Goal: Download file/media

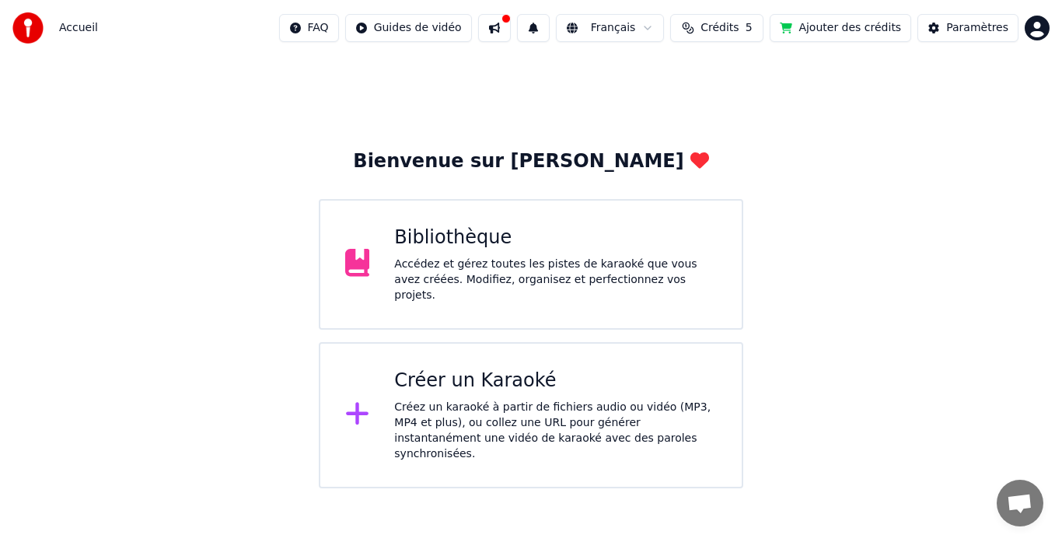
click at [495, 242] on div "Bibliothèque" at bounding box center [555, 237] width 323 height 25
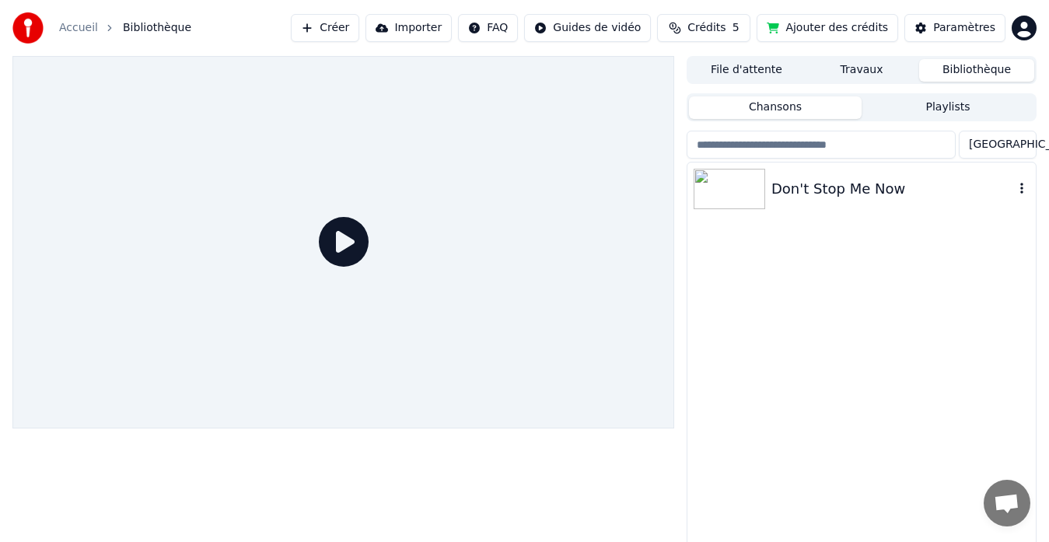
click at [778, 198] on div "Don't Stop Me Now" at bounding box center [892, 189] width 243 height 22
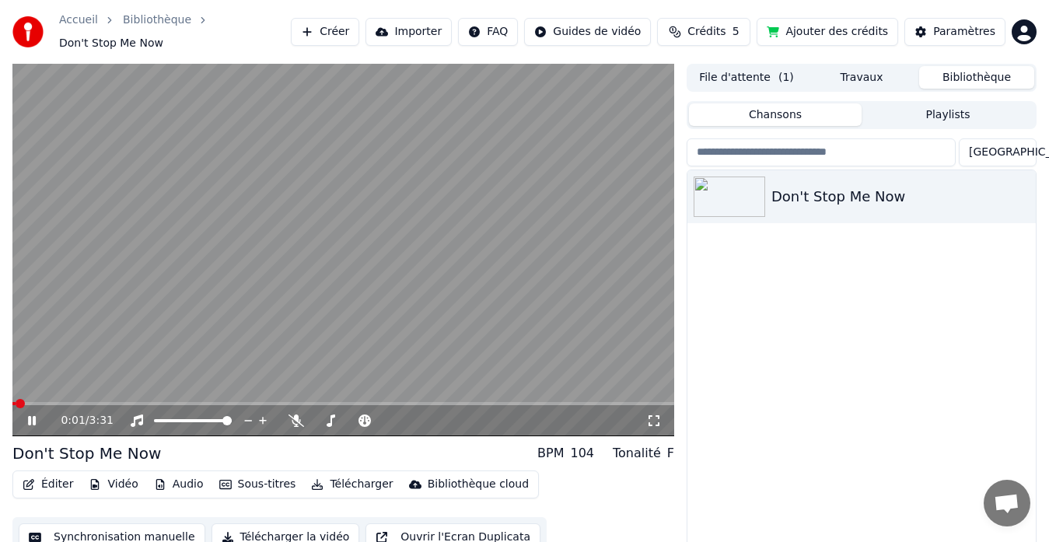
scroll to position [26, 0]
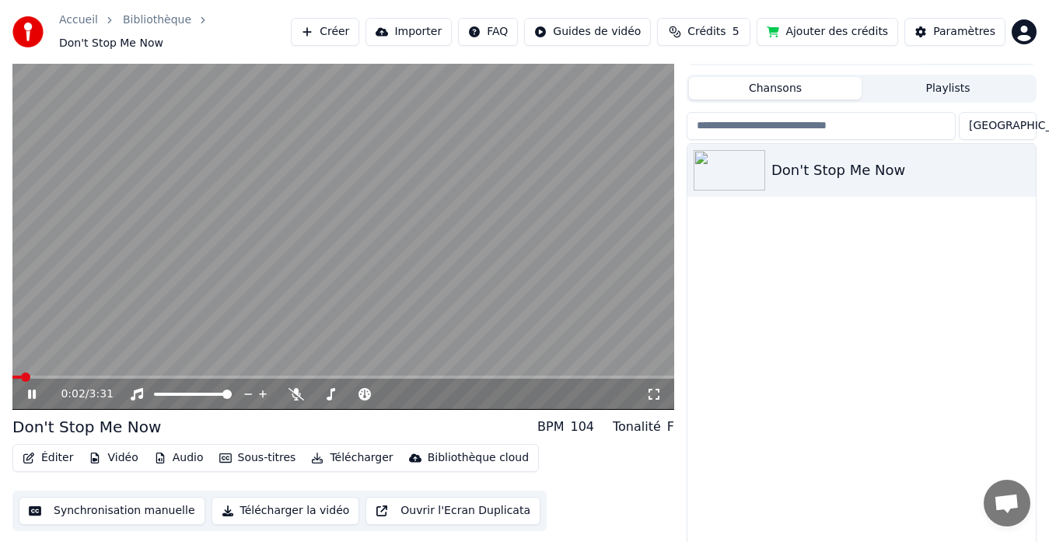
click at [121, 503] on button "Synchronisation manuelle" at bounding box center [112, 511] width 187 height 28
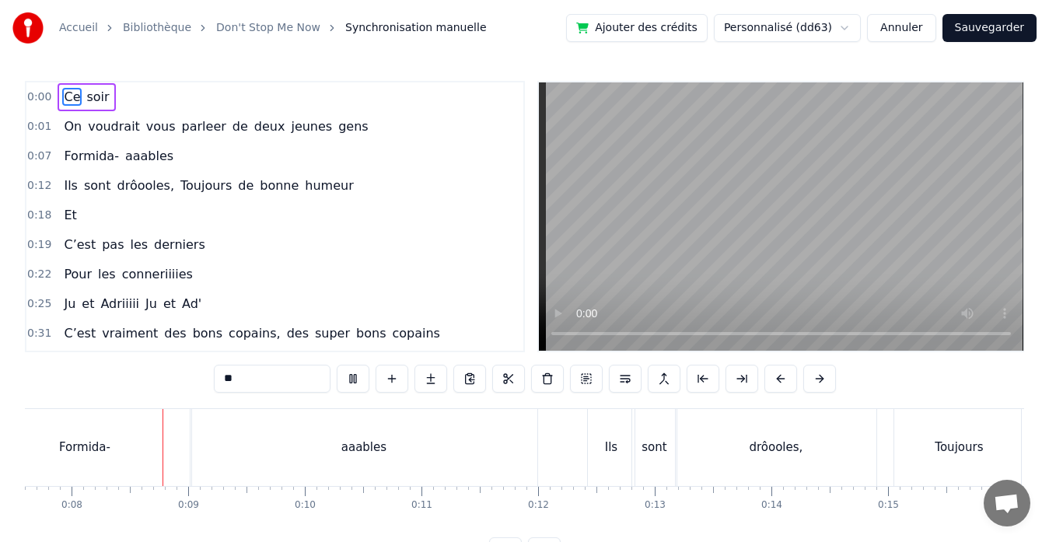
scroll to position [0, 891]
click at [1043, 216] on div "Accueil Bibliothèque Don't Stop Me Now Synchronisation manuelle Ajouter des cré…" at bounding box center [524, 282] width 1049 height 565
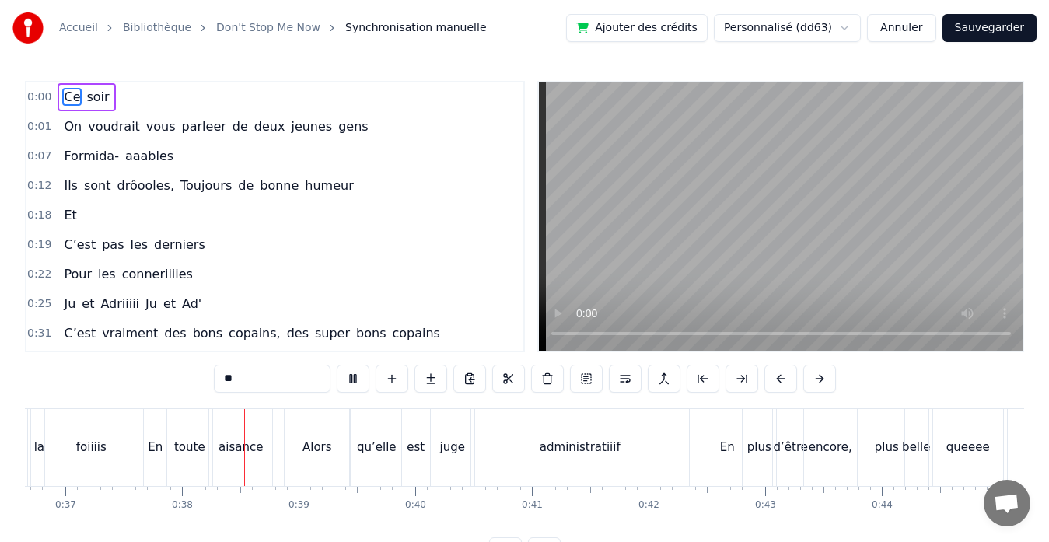
scroll to position [0, 4357]
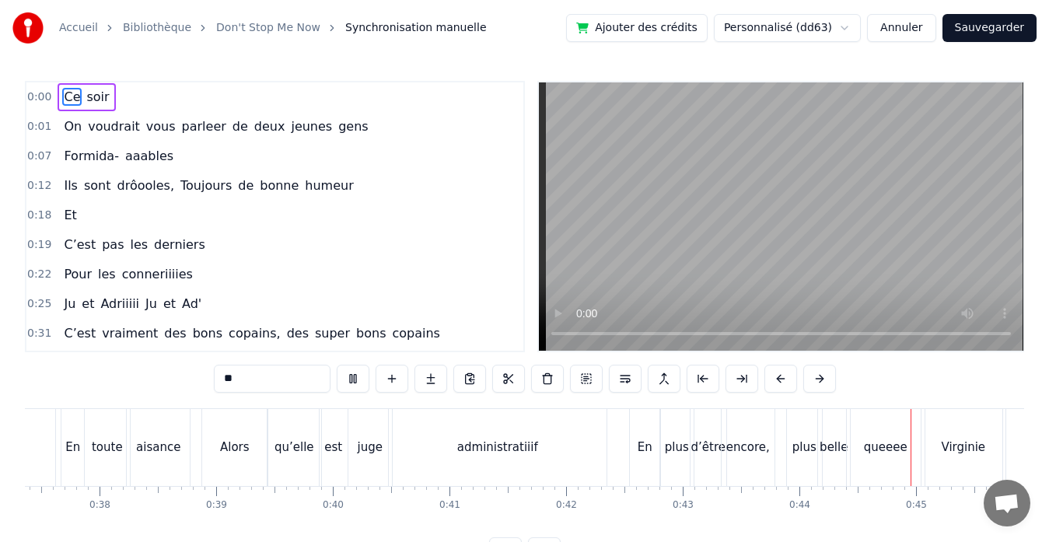
click at [835, 198] on video at bounding box center [781, 216] width 484 height 268
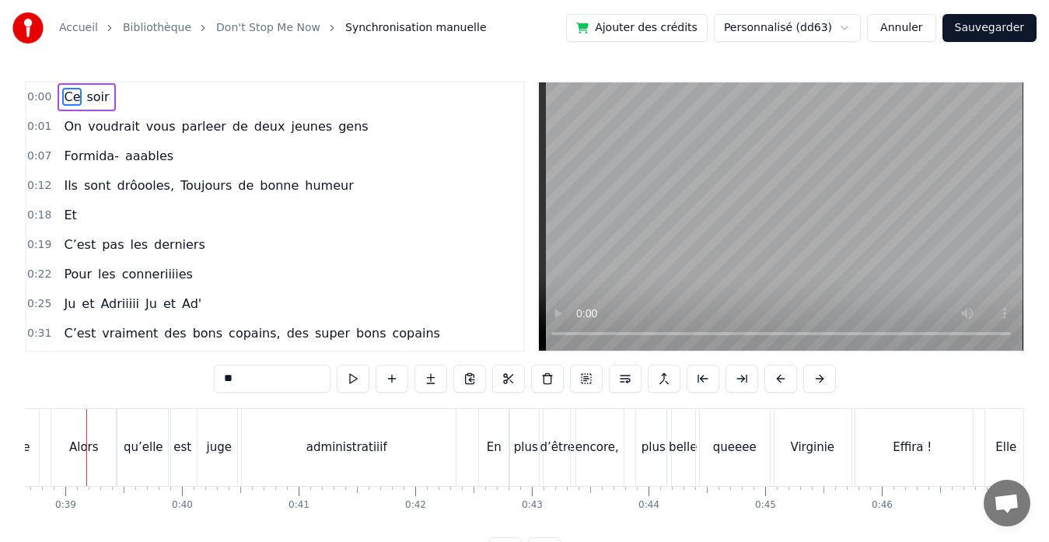
scroll to position [0, 4491]
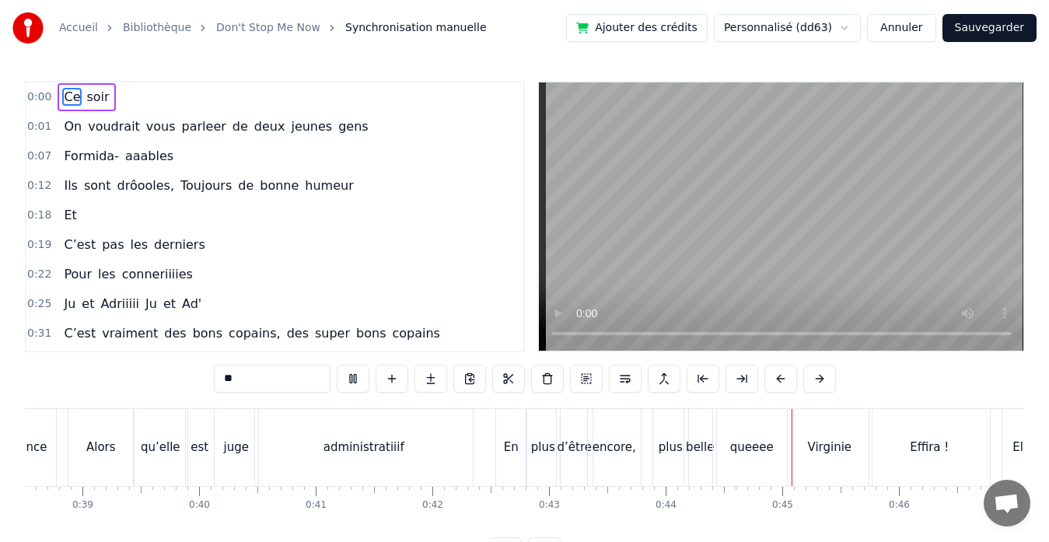
click at [990, 185] on video at bounding box center [781, 216] width 484 height 268
click at [759, 246] on video at bounding box center [781, 216] width 484 height 268
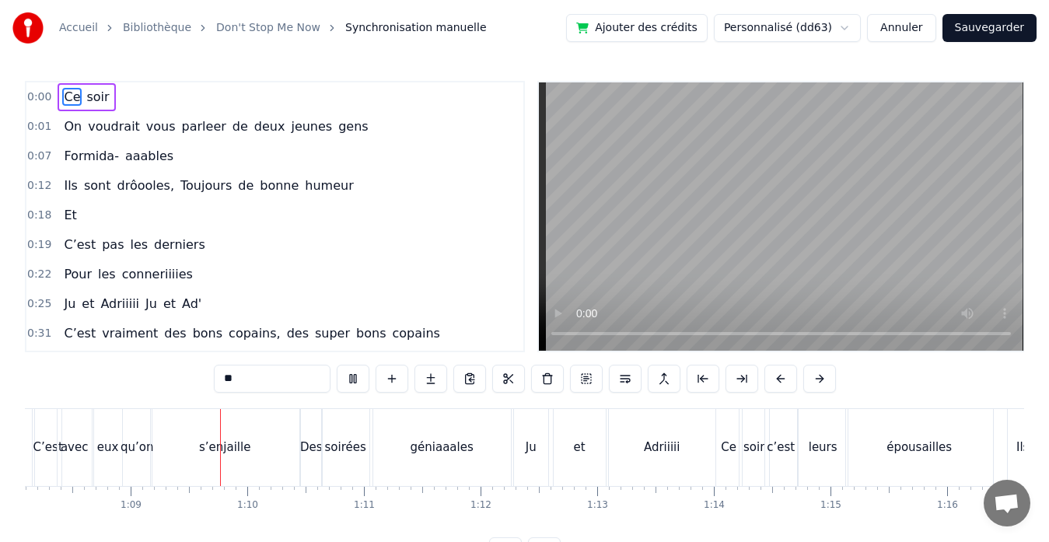
scroll to position [0, 7990]
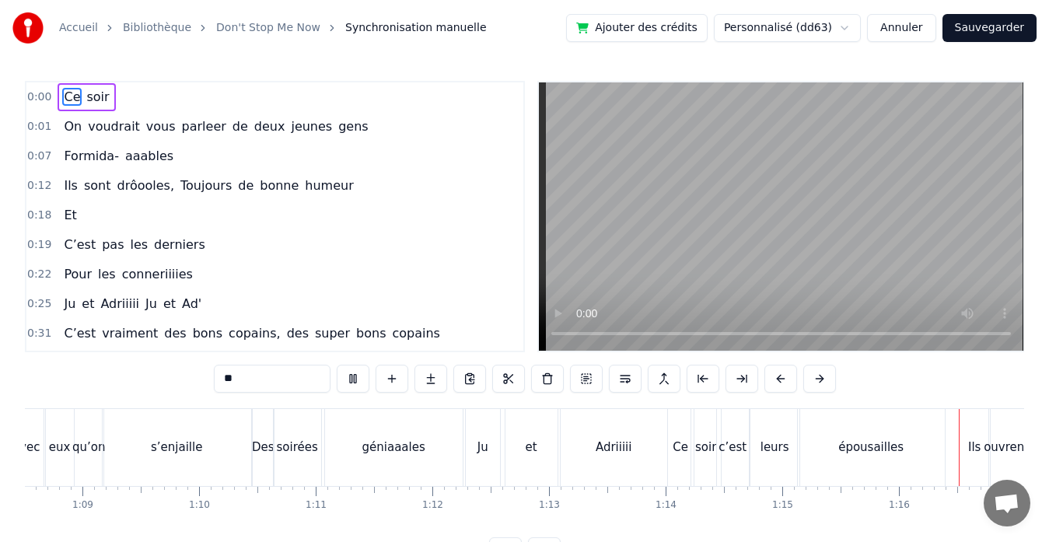
click at [820, 199] on video at bounding box center [781, 216] width 484 height 268
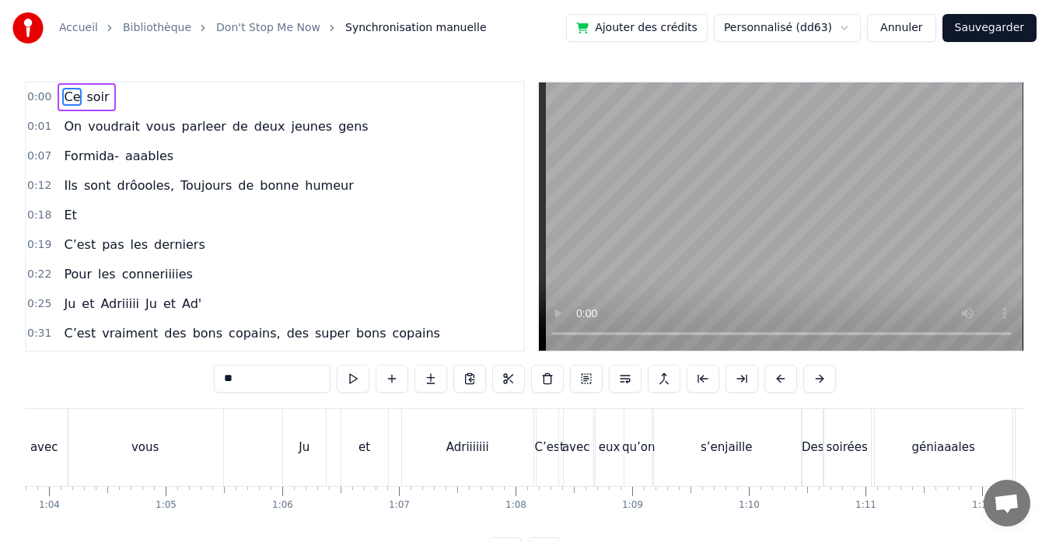
scroll to position [0, 7356]
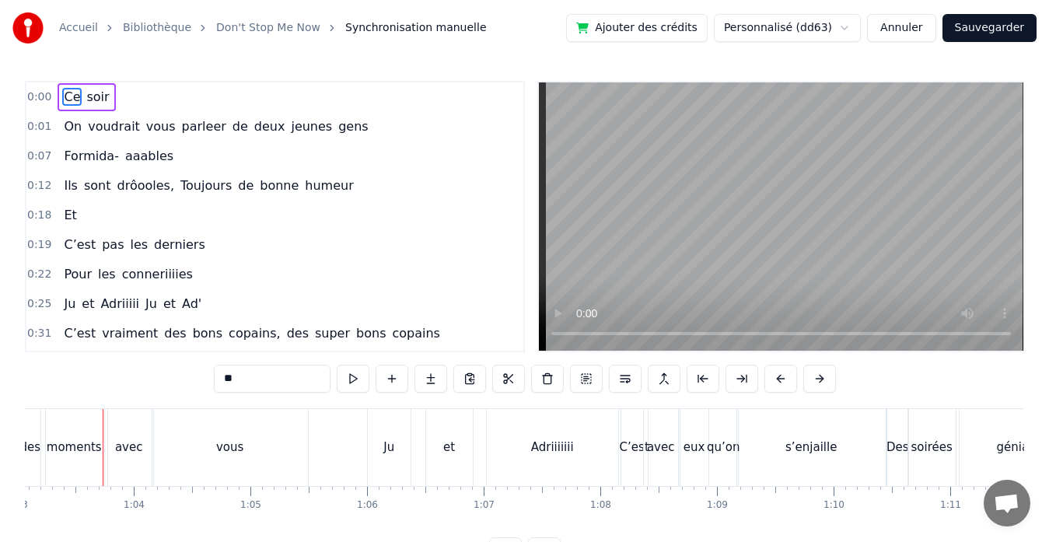
click at [799, 225] on video at bounding box center [781, 216] width 484 height 268
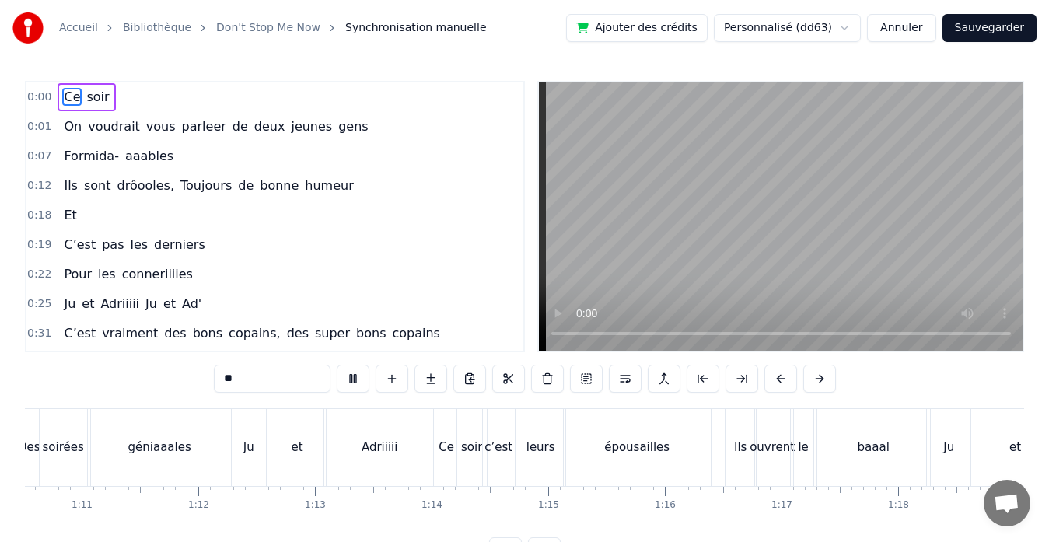
scroll to position [0, 8225]
click at [868, 214] on video at bounding box center [781, 216] width 484 height 268
click at [765, 232] on video at bounding box center [781, 216] width 484 height 268
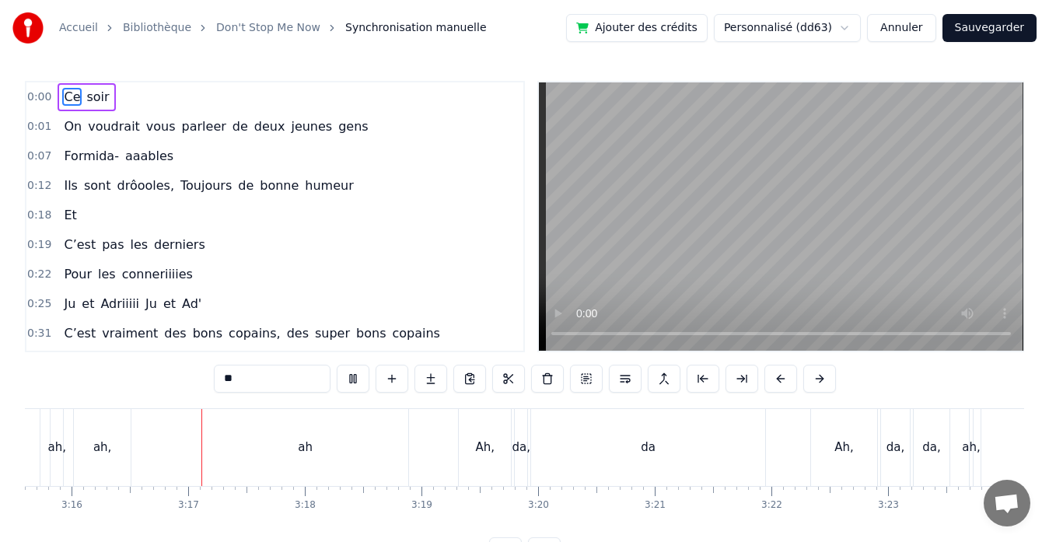
scroll to position [0, 22845]
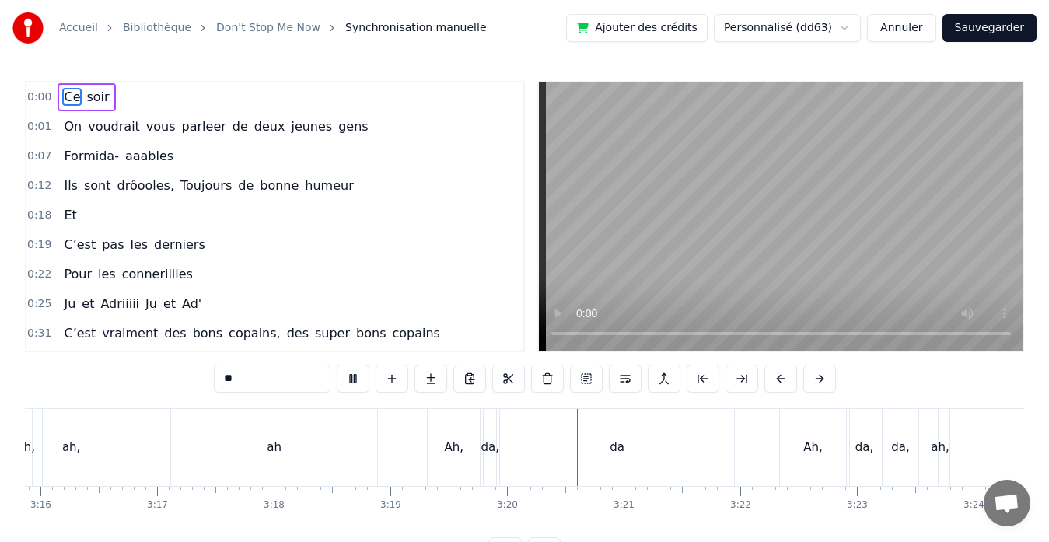
click at [272, 27] on link "Don't Stop Me Now" at bounding box center [268, 28] width 104 height 16
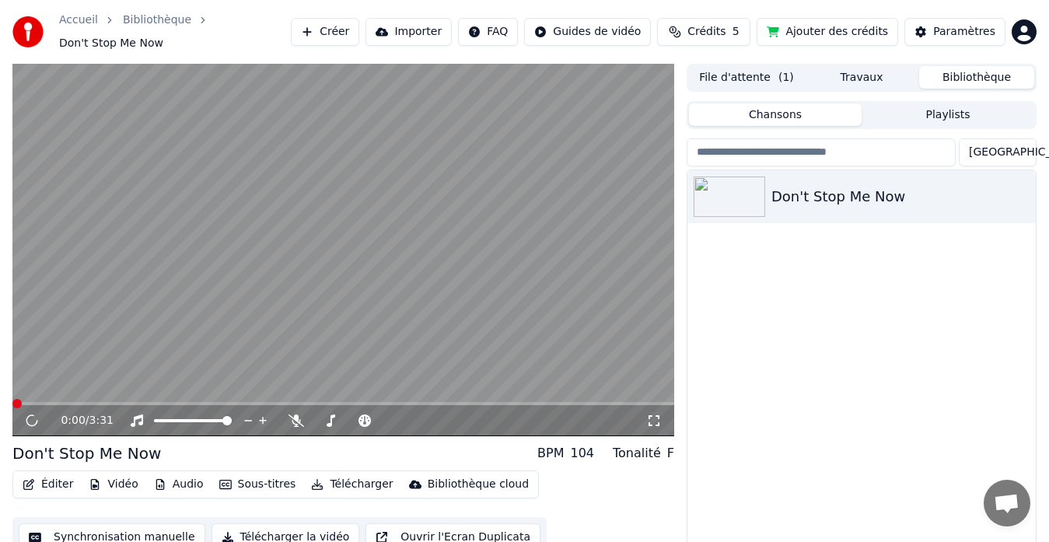
scroll to position [26, 0]
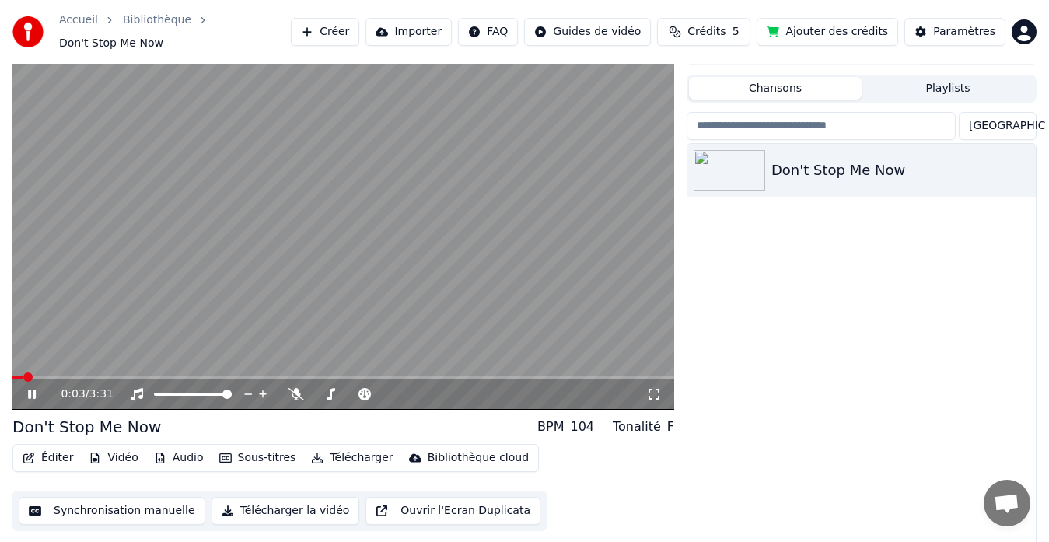
click at [306, 376] on span at bounding box center [343, 377] width 662 height 3
click at [28, 393] on div "1:55 / 3:31" at bounding box center [343, 394] width 649 height 16
click at [36, 390] on icon at bounding box center [32, 394] width 8 height 9
click at [19, 376] on span at bounding box center [195, 377] width 366 height 3
click at [290, 388] on icon at bounding box center [296, 394] width 16 height 12
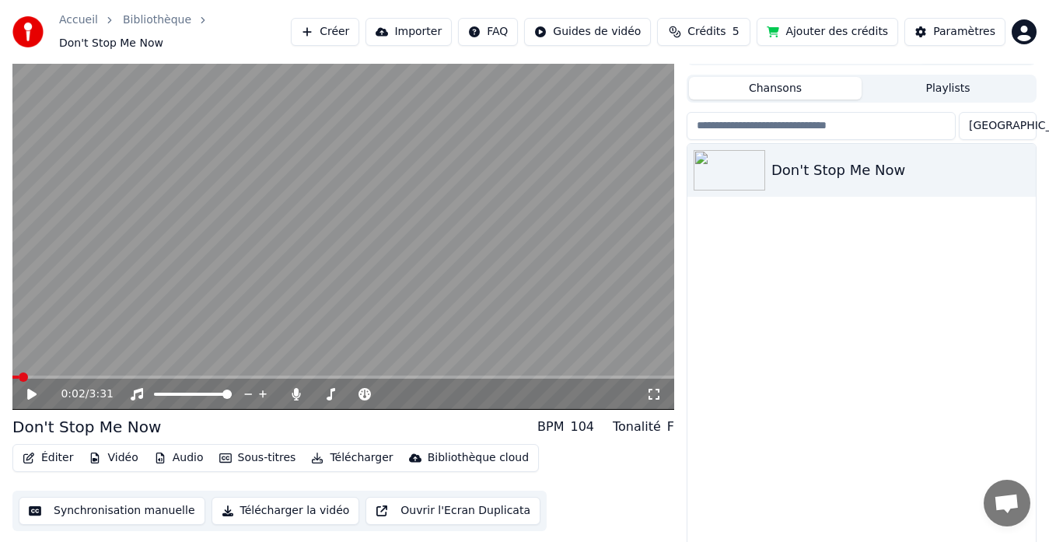
click at [23, 391] on div "0:02 / 3:31" at bounding box center [343, 394] width 649 height 16
click at [33, 389] on icon at bounding box center [31, 394] width 9 height 11
click at [20, 379] on div "0:40 / 3:31" at bounding box center [343, 394] width 662 height 31
click at [19, 376] on span at bounding box center [78, 377] width 133 height 3
click at [37, 388] on icon at bounding box center [43, 394] width 36 height 12
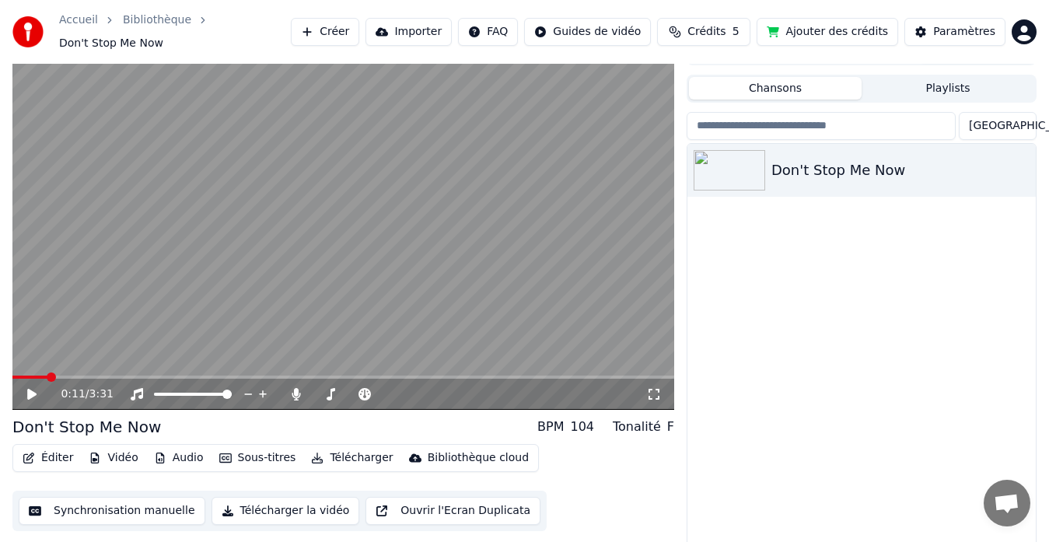
click at [251, 502] on button "Télécharger la vidéo" at bounding box center [285, 511] width 149 height 28
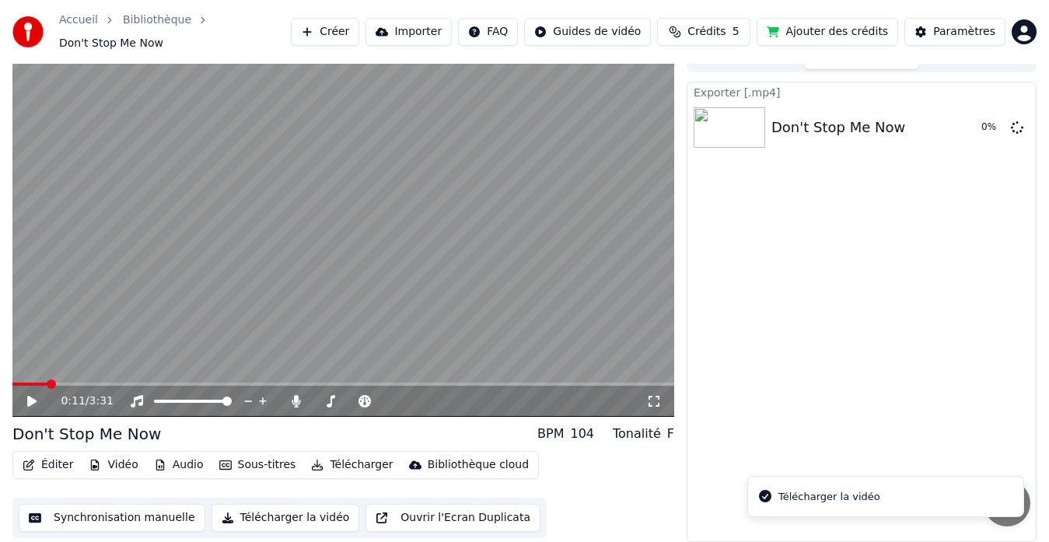
scroll to position [12, 0]
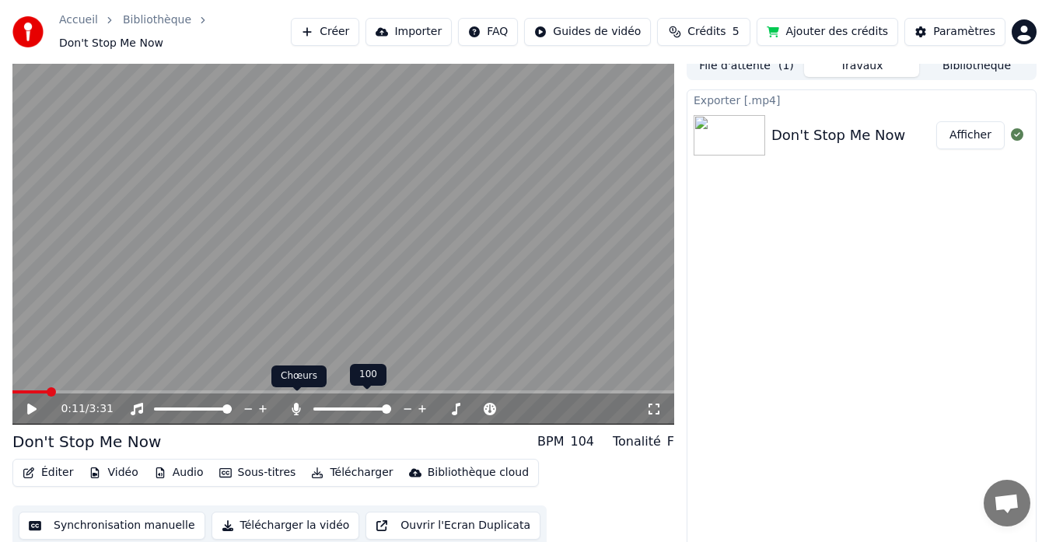
click at [297, 403] on icon at bounding box center [296, 409] width 9 height 12
click at [247, 514] on button "Télécharger la vidéo" at bounding box center [285, 526] width 149 height 28
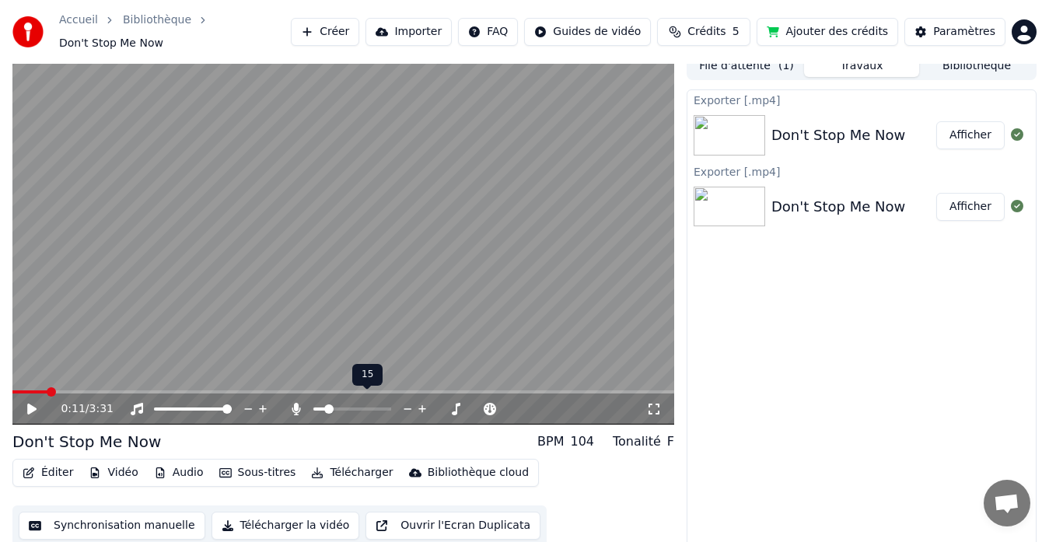
click at [324, 404] on span at bounding box center [328, 408] width 9 height 9
click at [325, 404] on span at bounding box center [328, 408] width 9 height 9
click at [17, 393] on div "0:11 / 3:31" at bounding box center [343, 408] width 662 height 31
click at [16, 390] on span at bounding box center [13, 391] width 3 height 3
click at [34, 404] on icon at bounding box center [43, 409] width 36 height 12
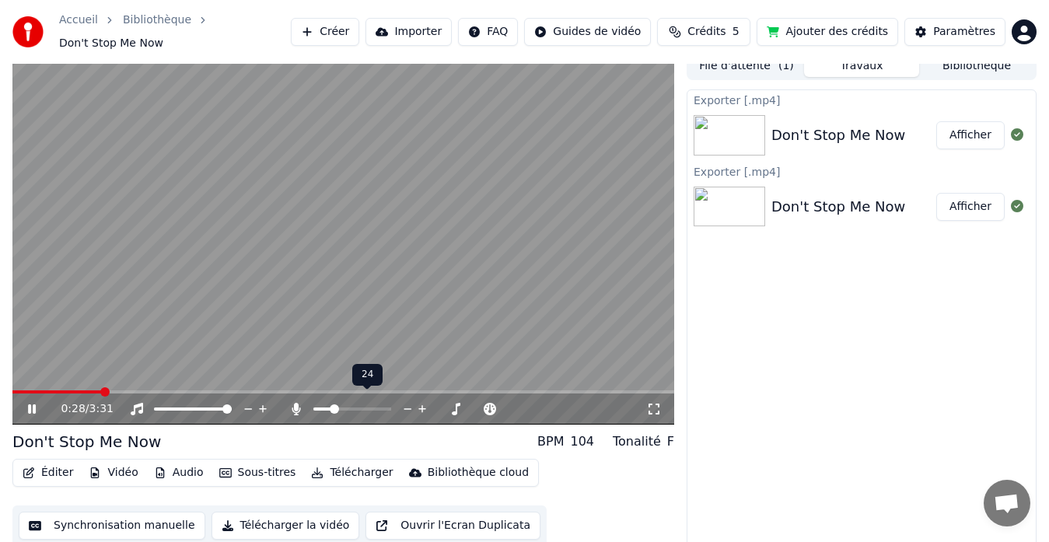
click at [332, 404] on span at bounding box center [334, 408] width 9 height 9
click at [18, 381] on video at bounding box center [343, 238] width 662 height 372
click at [18, 390] on span at bounding box center [15, 391] width 6 height 3
click at [421, 404] on span at bounding box center [420, 408] width 9 height 9
click at [329, 404] on span at bounding box center [331, 408] width 9 height 9
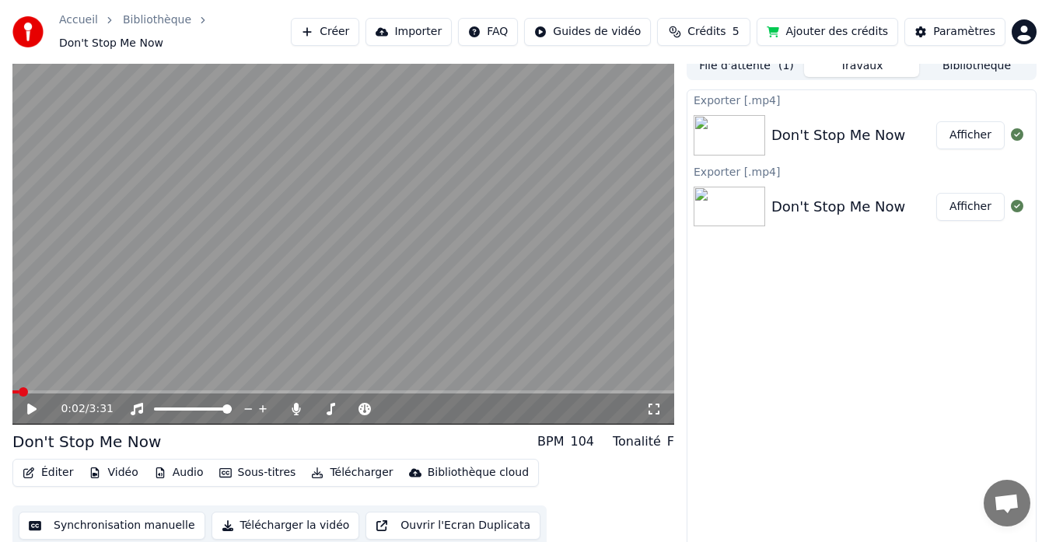
click at [30, 404] on icon at bounding box center [31, 409] width 9 height 11
click at [30, 404] on icon at bounding box center [32, 408] width 8 height 9
click at [414, 404] on span at bounding box center [409, 408] width 9 height 9
click at [146, 324] on video at bounding box center [343, 238] width 662 height 372
click at [359, 404] on span at bounding box center [363, 408] width 9 height 9
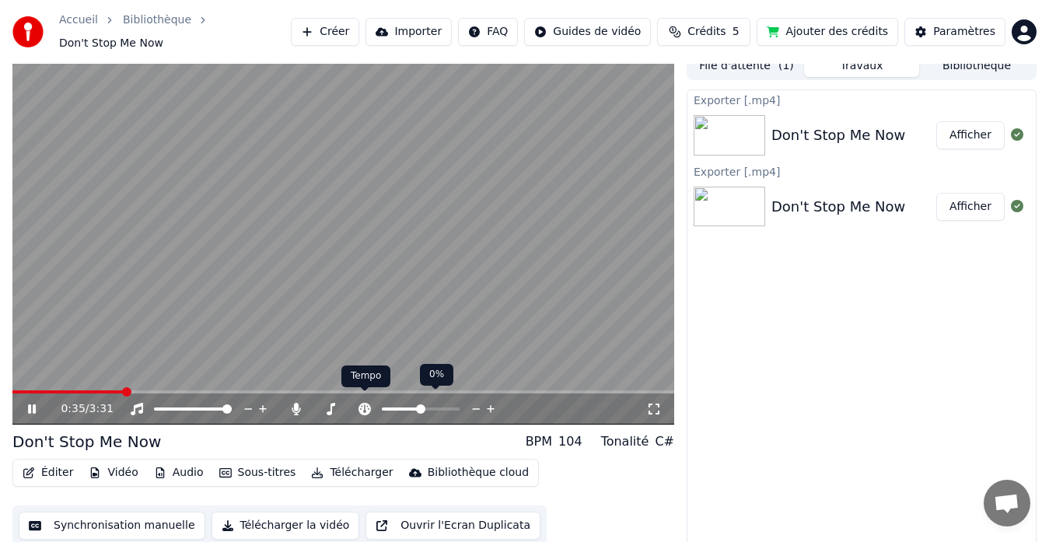
click at [361, 403] on icon at bounding box center [365, 409] width 16 height 12
click at [331, 403] on icon at bounding box center [331, 409] width 9 height 12
click at [313, 404] on span at bounding box center [317, 408] width 9 height 9
click at [33, 403] on icon at bounding box center [43, 409] width 36 height 12
